Goal: Complete application form

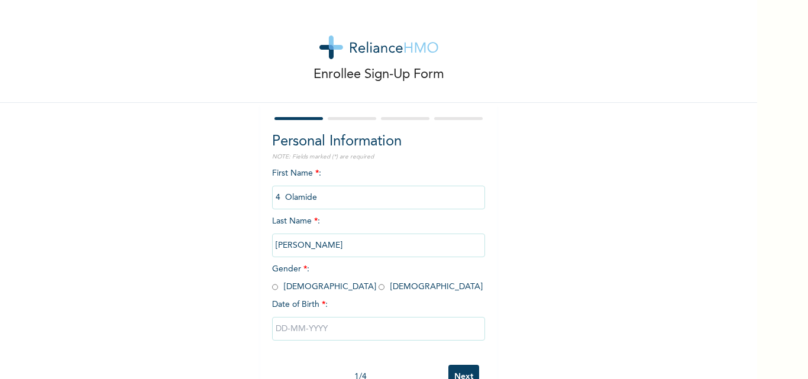
scroll to position [37, 0]
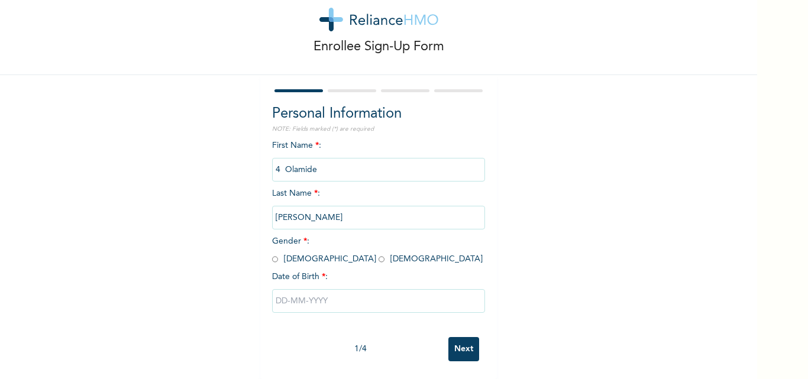
click at [378, 254] on input "radio" at bounding box center [381, 259] width 6 height 11
radio input "true"
click at [302, 290] on input "text" at bounding box center [378, 301] width 213 height 24
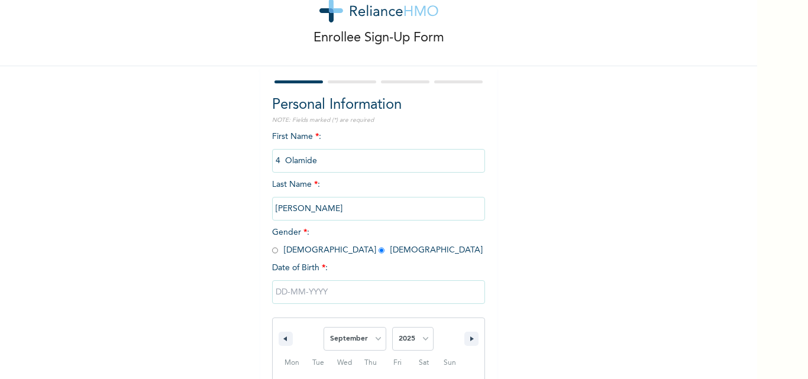
scroll to position [158, 0]
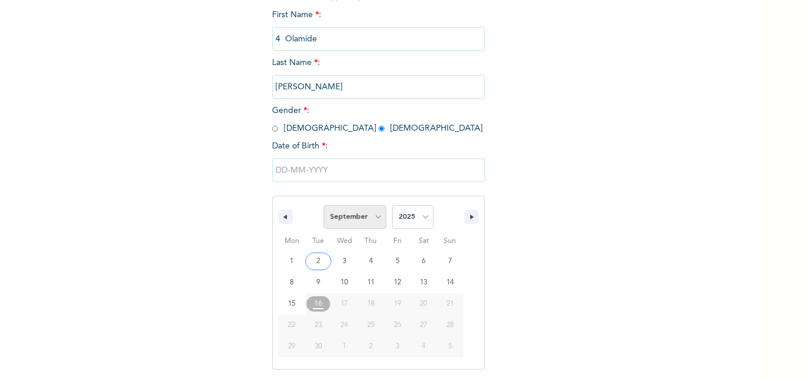
click at [358, 209] on select "January February March April May June July August September October November De…" at bounding box center [354, 217] width 63 height 24
select select "3"
click at [323, 206] on select "January February March April May June July August September October November De…" at bounding box center [354, 217] width 63 height 24
type input "[DATE]"
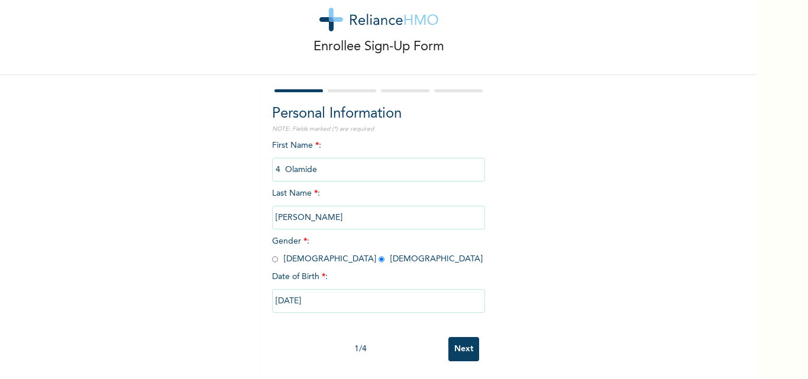
click at [373, 294] on input "[DATE]" at bounding box center [378, 301] width 213 height 24
select select "3"
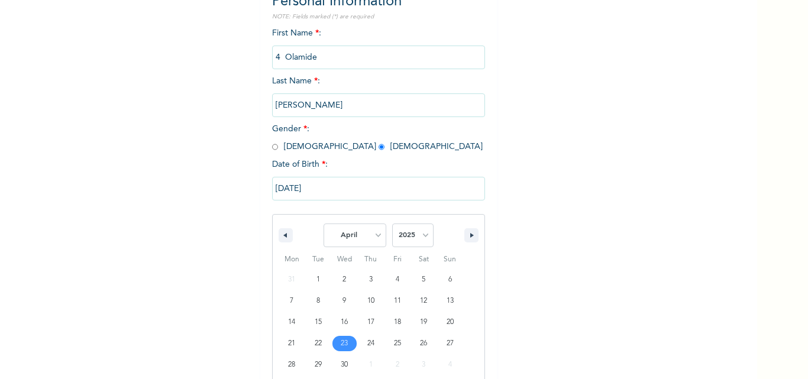
scroll to position [158, 0]
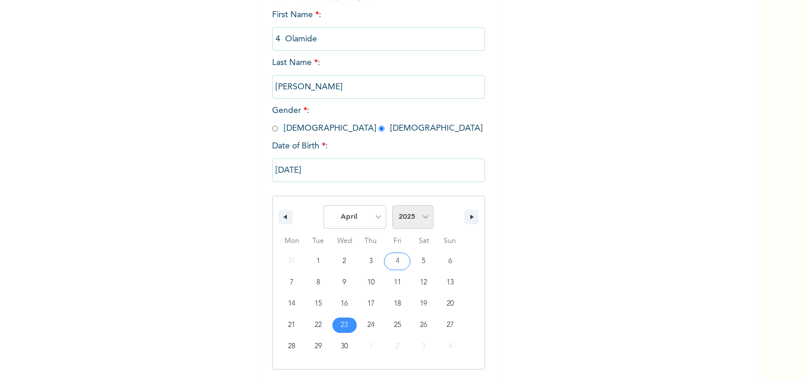
click at [415, 215] on select "2025 2024 2023 2022 2021 2020 2019 2018 2017 2016 2015 2014 2013 2012 2011 2010…" at bounding box center [412, 217] width 41 height 24
select select "2002"
click at [392, 206] on select "2025 2024 2023 2022 2021 2020 2019 2018 2017 2016 2015 2014 2013 2012 2011 2010…" at bounding box center [412, 217] width 41 height 24
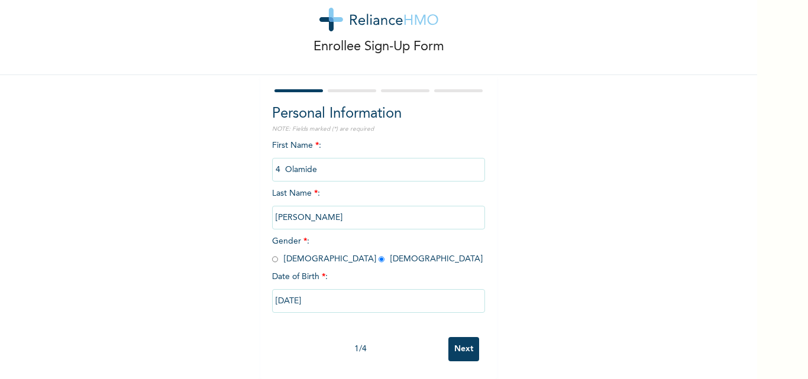
scroll to position [37, 0]
click at [453, 337] on input "Next" at bounding box center [463, 349] width 31 height 24
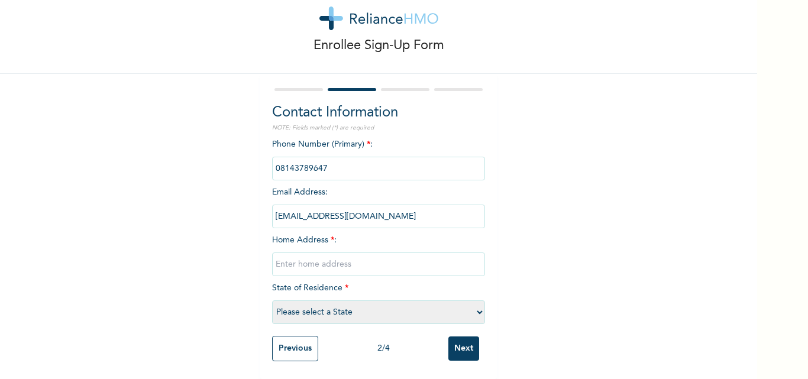
click at [381, 255] on input "text" at bounding box center [378, 264] width 213 height 24
type input "Celica"
click at [369, 313] on select "Please select a State [PERSON_NAME] (FCT) [PERSON_NAME] Ibom [GEOGRAPHIC_DATA] …" at bounding box center [378, 312] width 213 height 24
click at [378, 304] on select "Please select a State [PERSON_NAME] (FCT) [PERSON_NAME] Ibom [GEOGRAPHIC_DATA] …" at bounding box center [378, 312] width 213 height 24
select select "31"
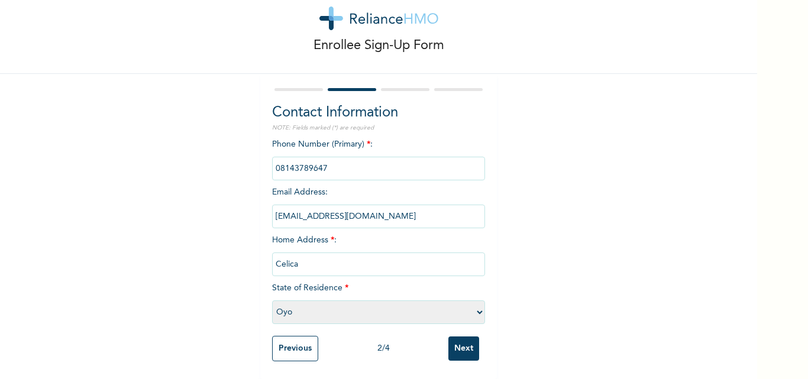
click at [272, 300] on select "Please select a State [PERSON_NAME] (FCT) [PERSON_NAME] Ibom [GEOGRAPHIC_DATA] …" at bounding box center [378, 312] width 213 height 24
click at [448, 344] on input "Next" at bounding box center [463, 348] width 31 height 24
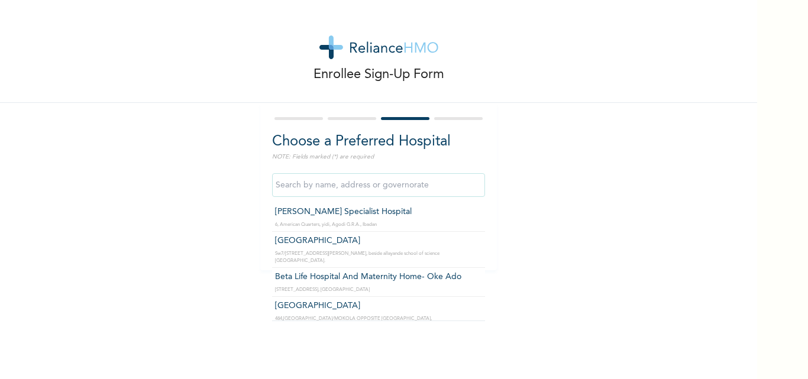
click at [355, 187] on input "text" at bounding box center [378, 185] width 213 height 24
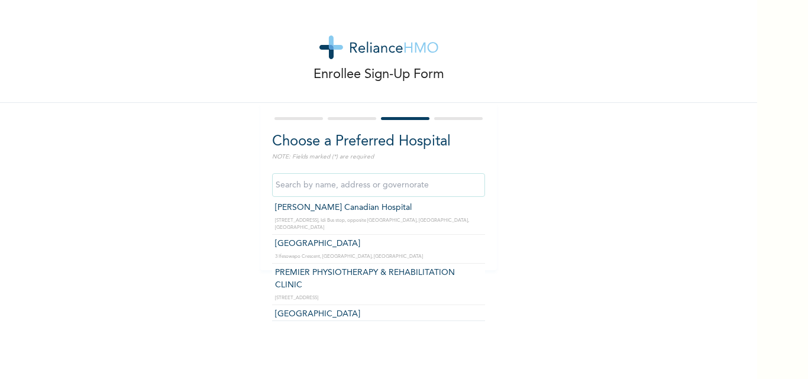
scroll to position [2080, 0]
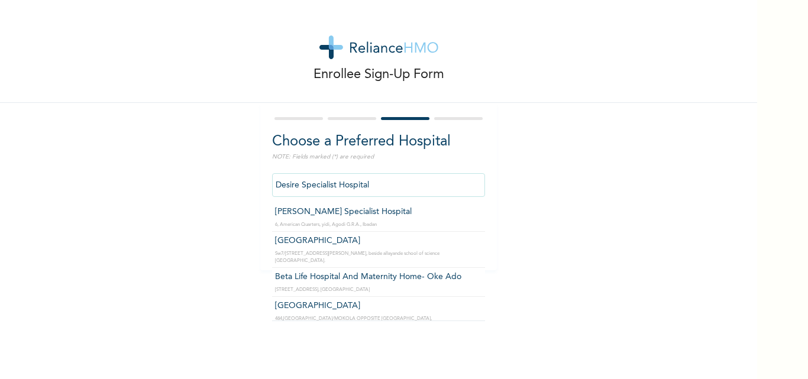
click at [375, 182] on input "Desire Specialist Hospital" at bounding box center [378, 185] width 213 height 24
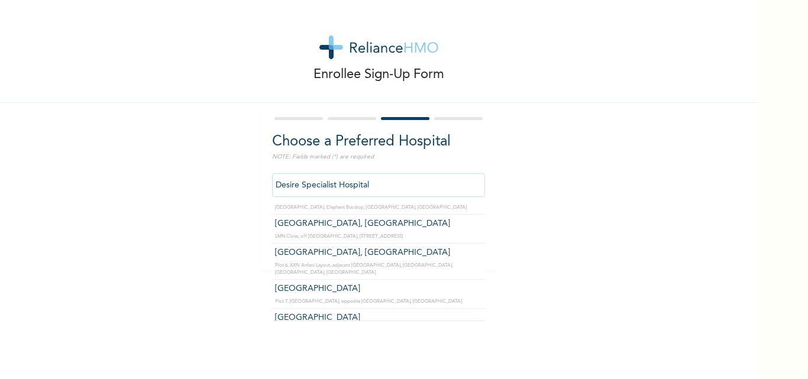
scroll to position [2651, 0]
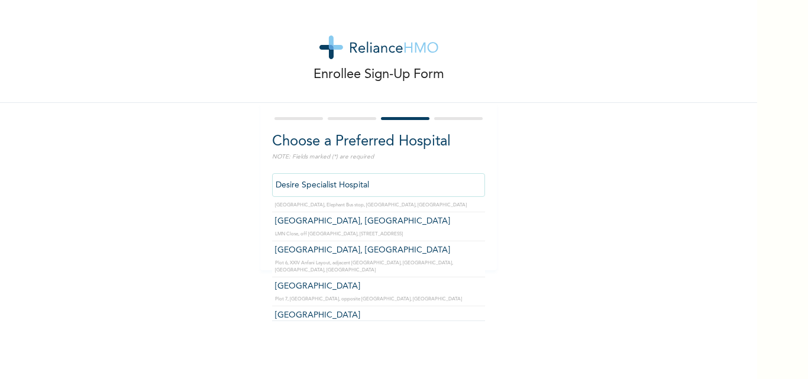
type input "Skyline Specialist Clinics"
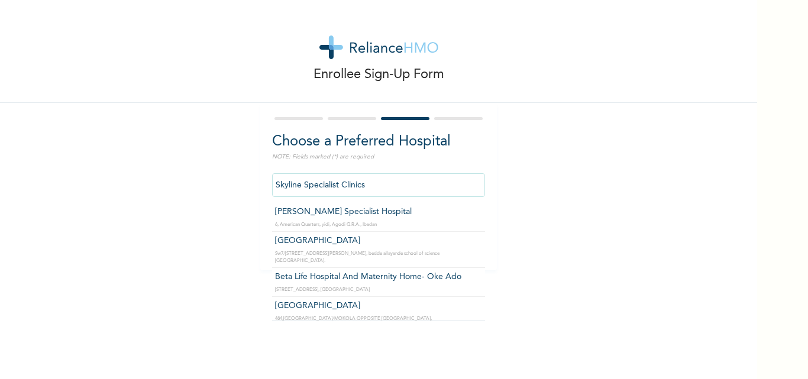
drag, startPoint x: 377, startPoint y: 179, endPoint x: 256, endPoint y: 174, distance: 121.3
click at [260, 174] on div "Choose a Preferred Hospital NOTE: Fields marked (*) are required Skyline Specia…" at bounding box center [378, 186] width 236 height 167
type input "s"
click at [300, 184] on input "text" at bounding box center [378, 185] width 213 height 24
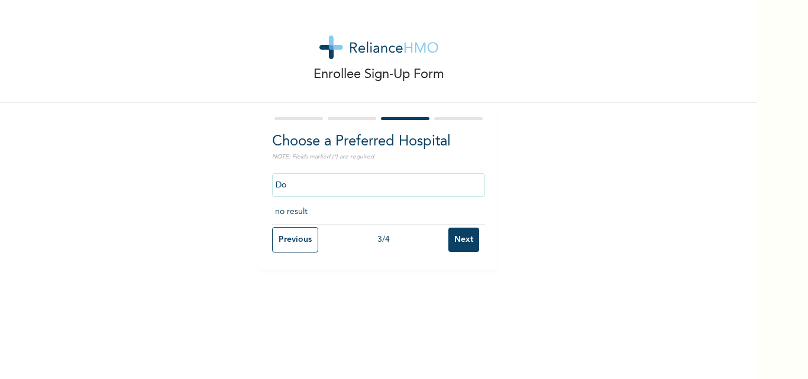
type input "D"
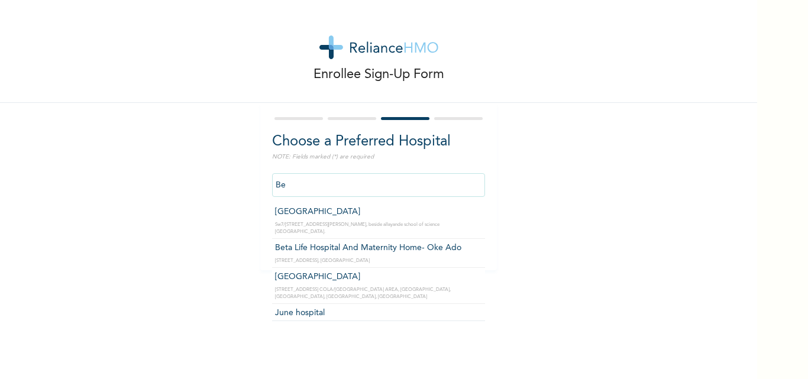
type input "B"
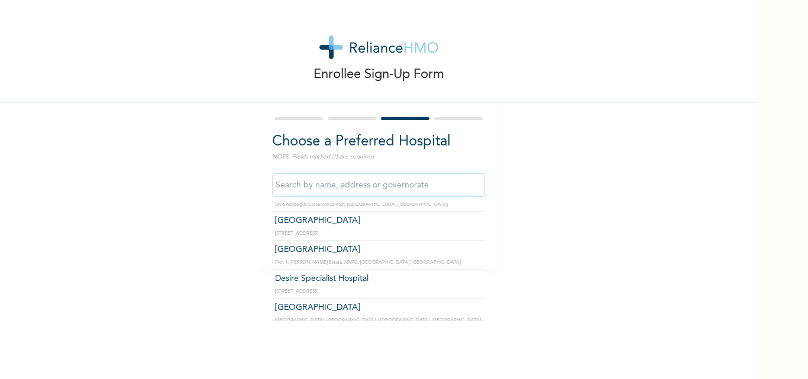
scroll to position [2199, 0]
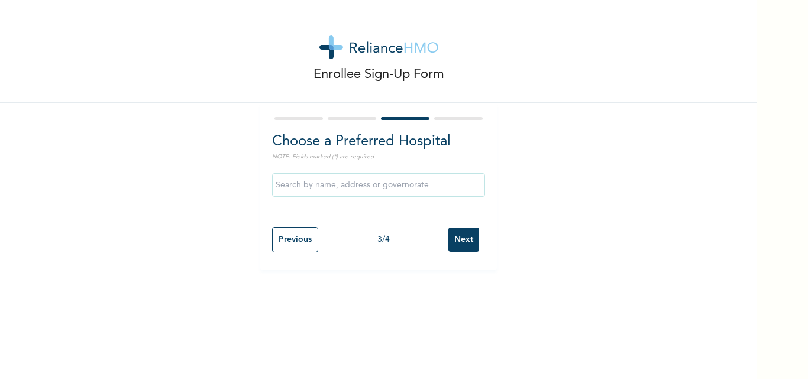
click at [443, 118] on div at bounding box center [458, 118] width 48 height 3
click at [448, 238] on input "Next" at bounding box center [463, 240] width 31 height 24
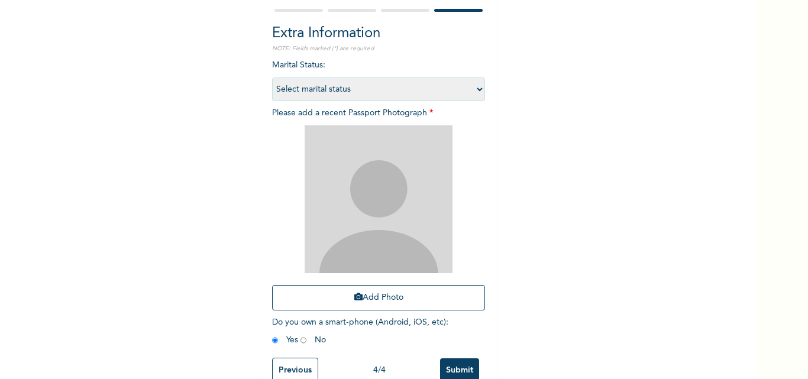
scroll to position [139, 0]
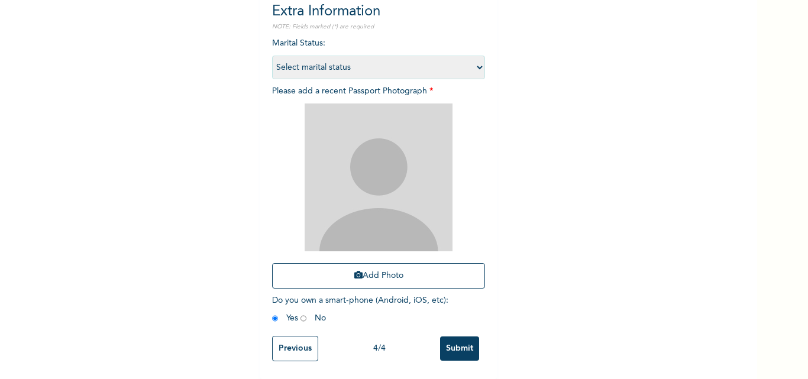
click at [281, 341] on input "Previous" at bounding box center [295, 348] width 46 height 25
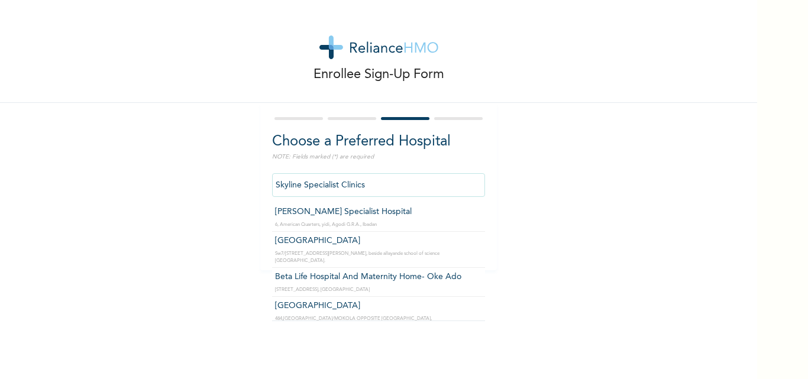
drag, startPoint x: 382, startPoint y: 183, endPoint x: 236, endPoint y: 213, distance: 149.0
click at [236, 213] on div "Enrollee Sign-Up Form Choose a Preferred Hospital NOTE: Fields marked (*) are r…" at bounding box center [378, 135] width 757 height 270
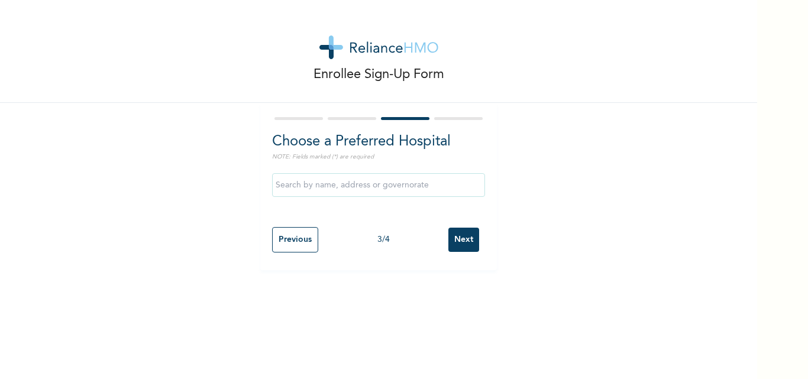
click at [330, 116] on div at bounding box center [378, 119] width 213 height 8
click at [286, 234] on input "Previous" at bounding box center [295, 239] width 46 height 25
select select "31"
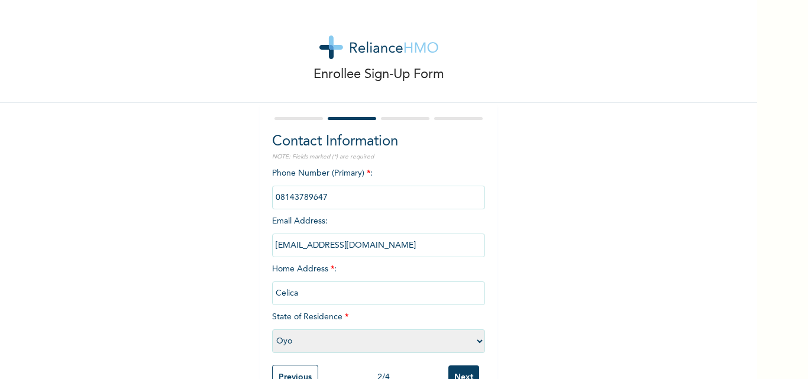
scroll to position [38, 0]
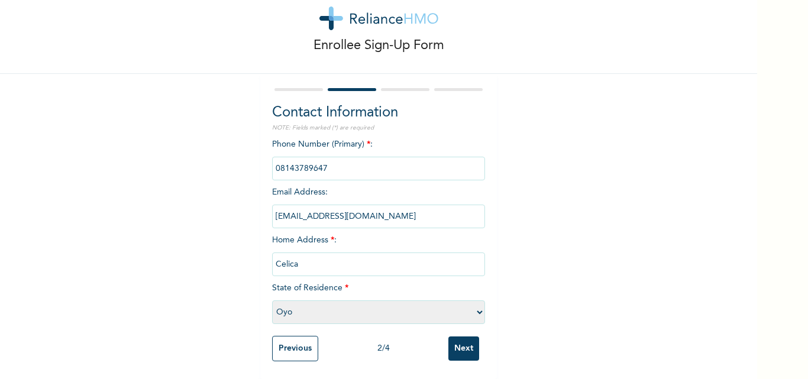
click at [457, 336] on input "Next" at bounding box center [463, 348] width 31 height 24
